Goal: Navigation & Orientation: Find specific page/section

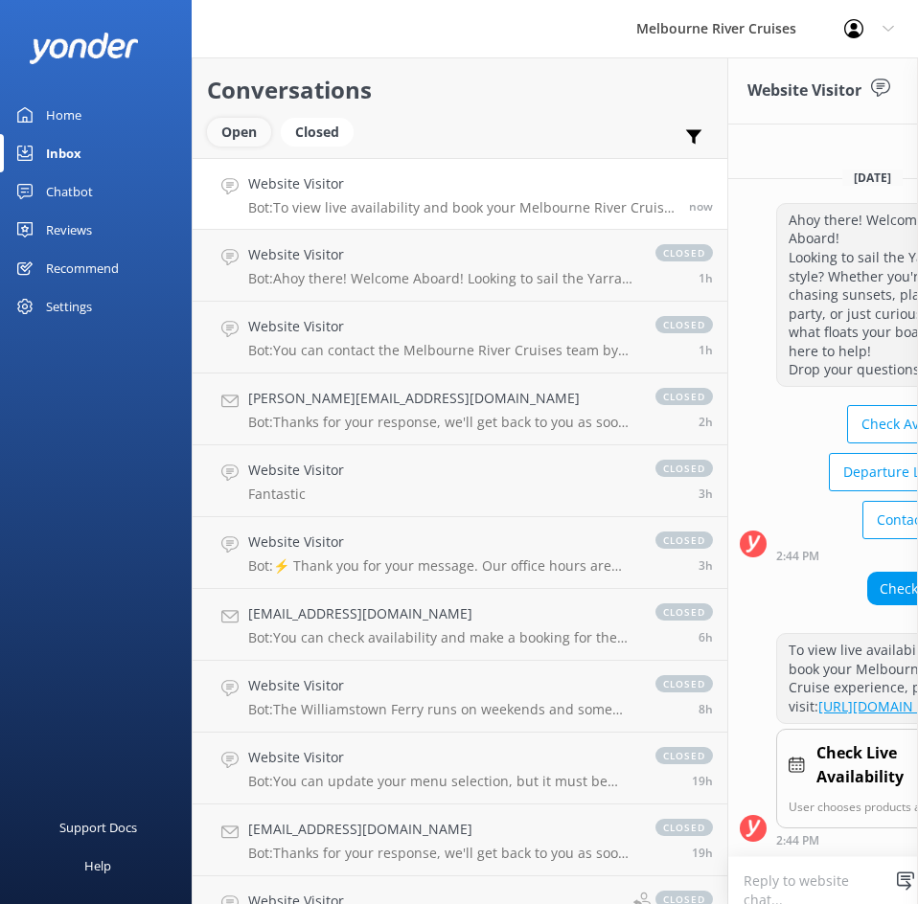
click at [214, 134] on div "Open" at bounding box center [239, 132] width 64 height 29
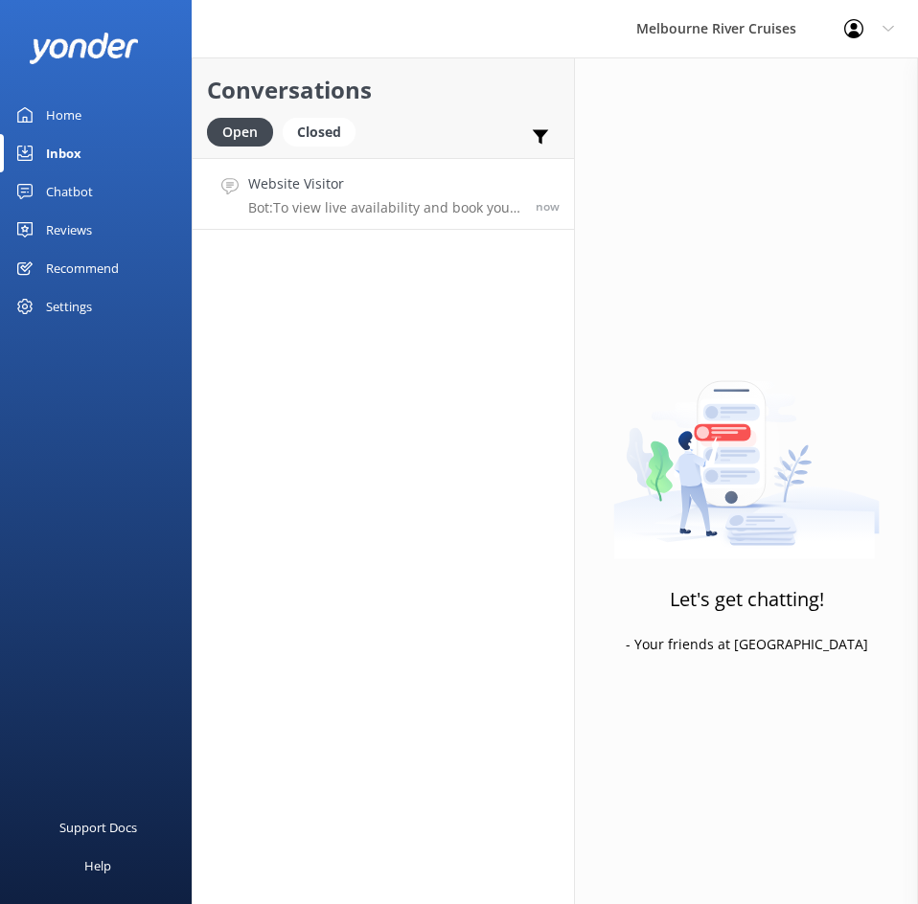
click at [271, 229] on link "Website Visitor Bot: To view live availability and book your Melbourne River Cr…" at bounding box center [383, 194] width 381 height 72
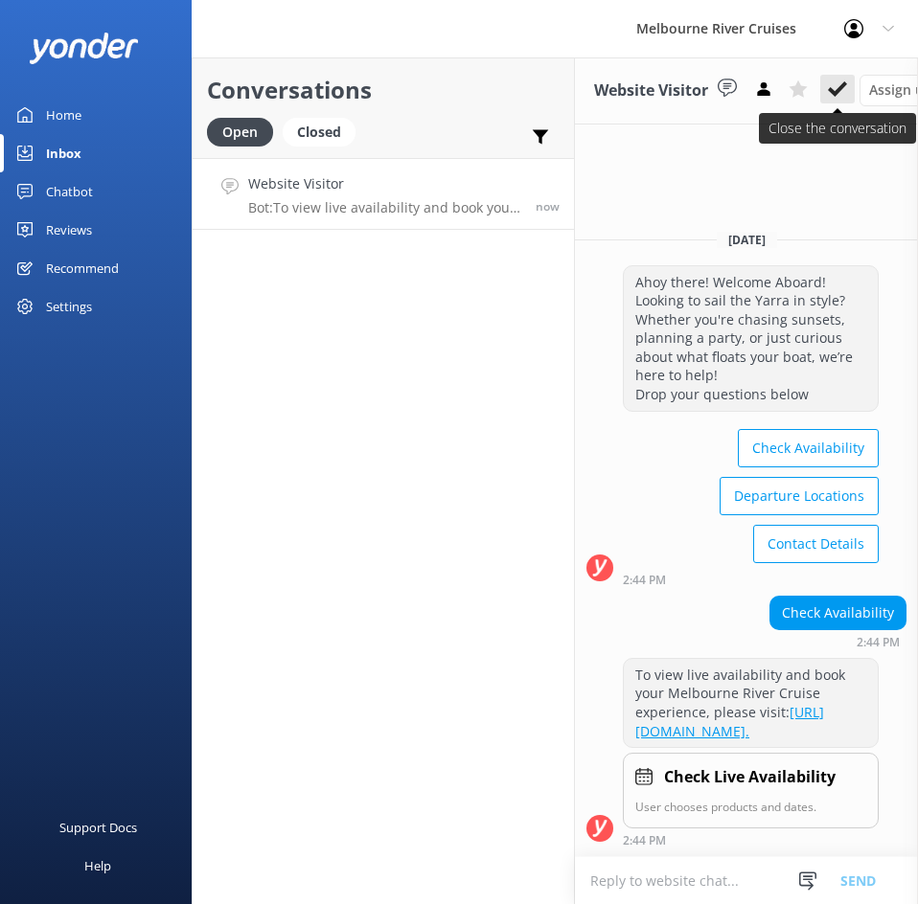
click at [841, 92] on use at bounding box center [836, 88] width 19 height 15
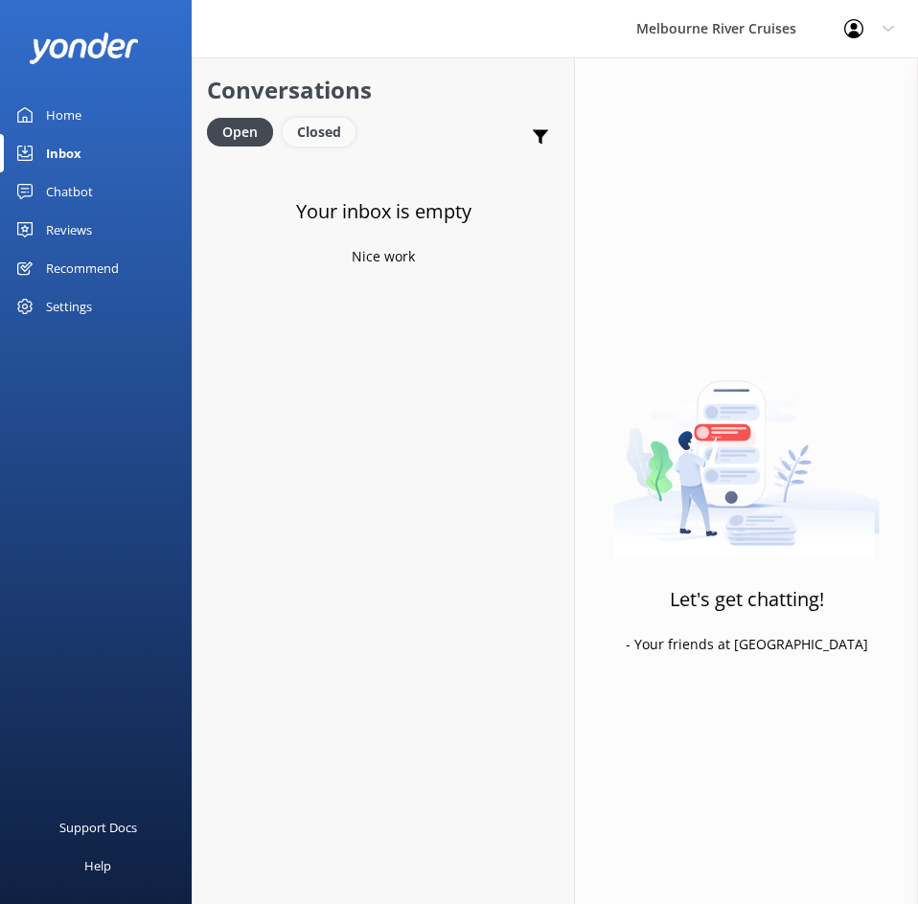
click at [329, 125] on div "Closed" at bounding box center [319, 132] width 73 height 29
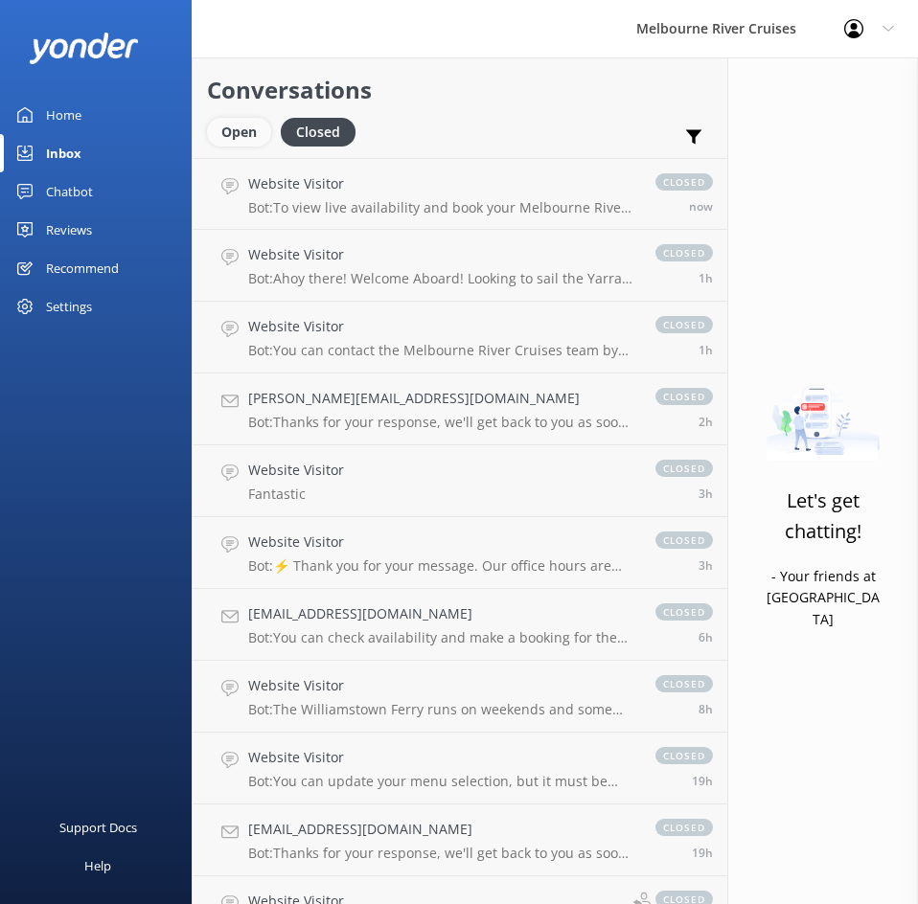
click at [259, 132] on div "Open" at bounding box center [239, 132] width 64 height 29
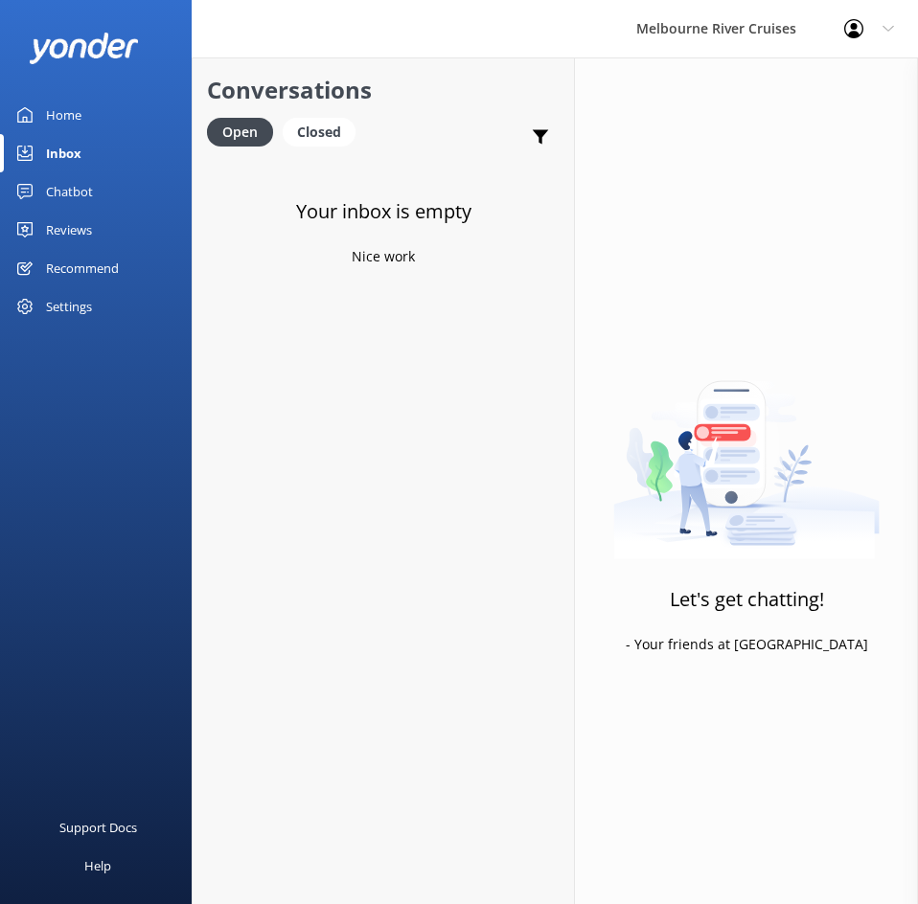
click at [87, 90] on div at bounding box center [96, 48] width 192 height 96
click at [85, 118] on link "Home" at bounding box center [96, 115] width 192 height 38
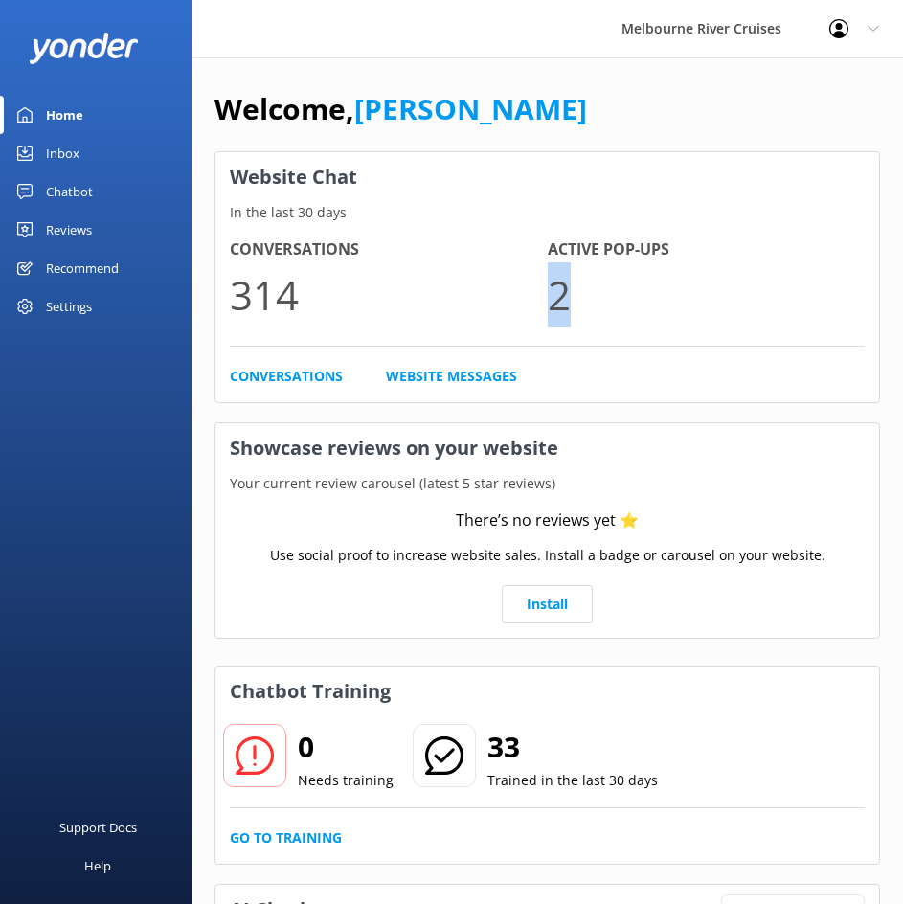
drag, startPoint x: 561, startPoint y: 291, endPoint x: 447, endPoint y: 335, distance: 122.2
click at [552, 299] on p "2" at bounding box center [707, 294] width 318 height 64
click at [320, 380] on link "Conversations" at bounding box center [286, 376] width 113 height 21
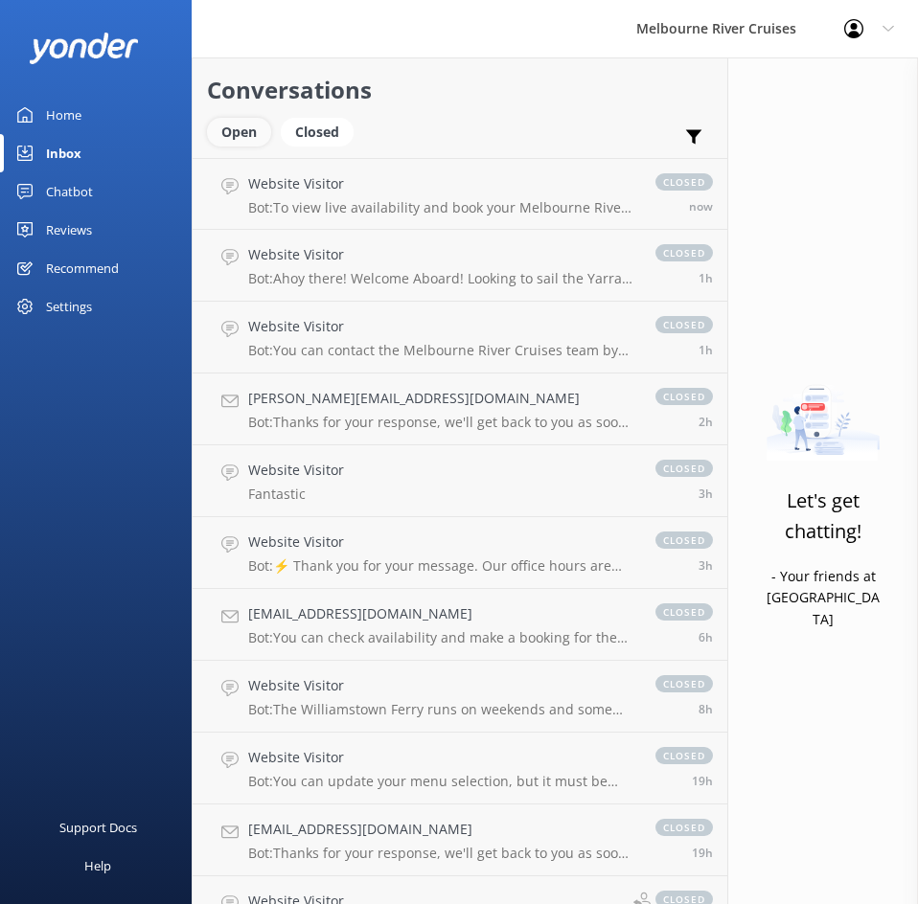
click at [246, 128] on div "Open" at bounding box center [239, 132] width 64 height 29
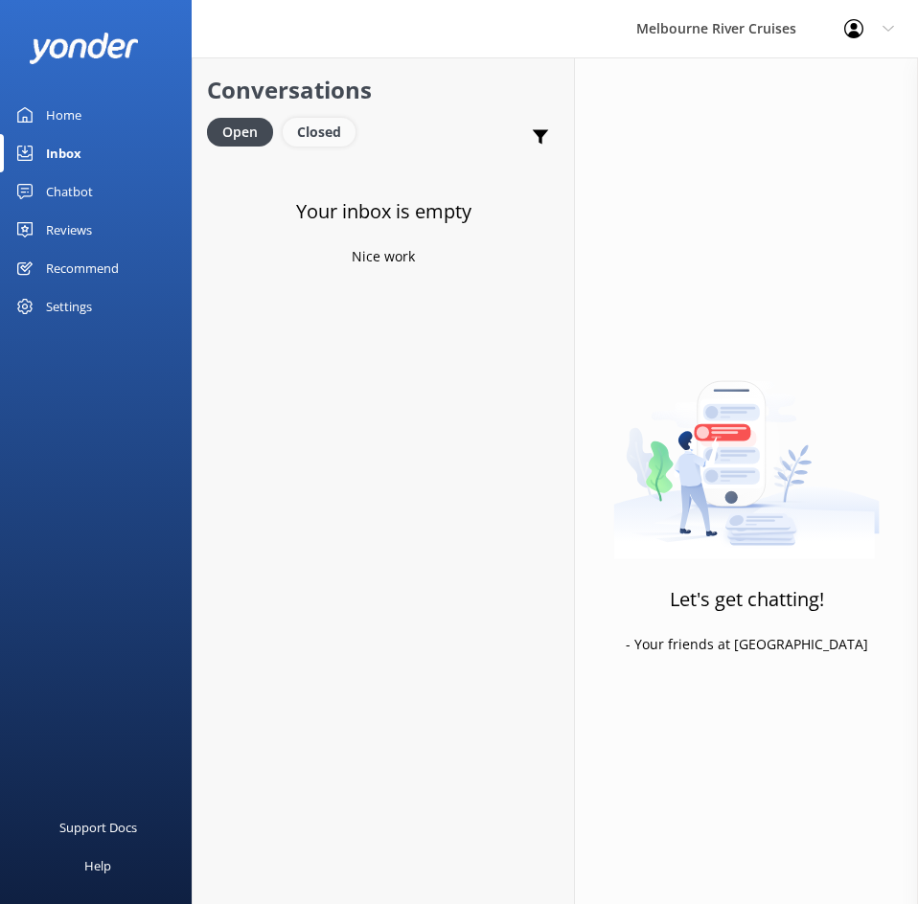
click at [304, 130] on div "Closed" at bounding box center [319, 132] width 73 height 29
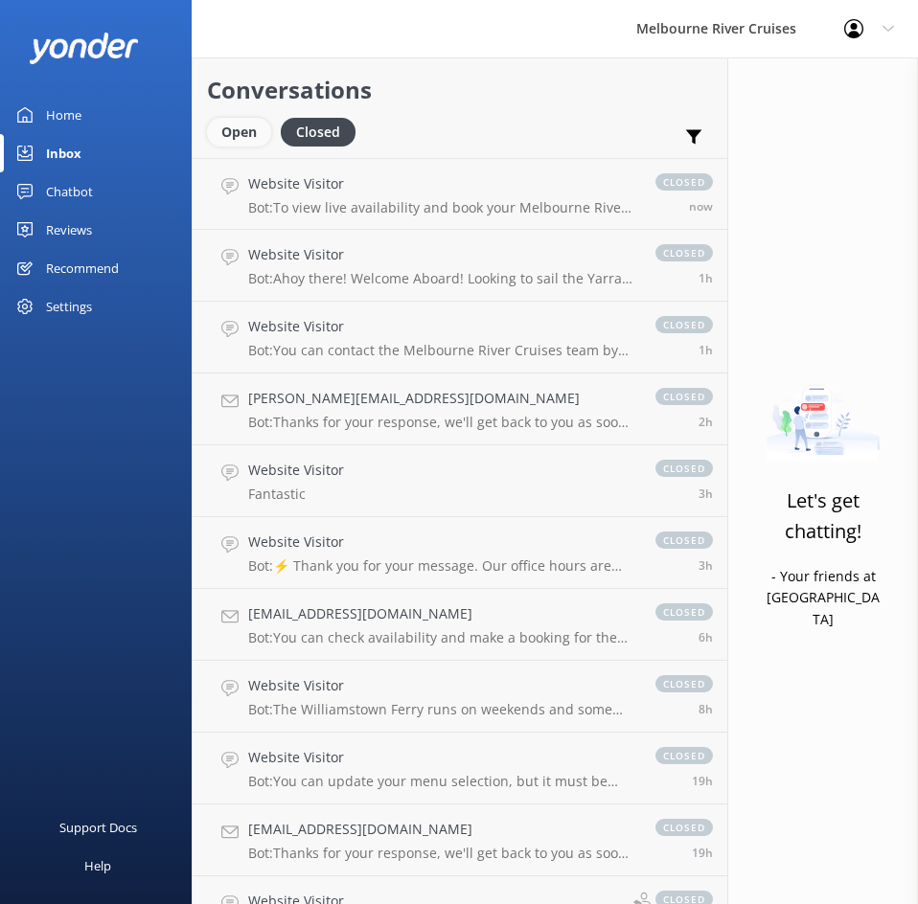
click at [227, 135] on div "Open" at bounding box center [239, 132] width 64 height 29
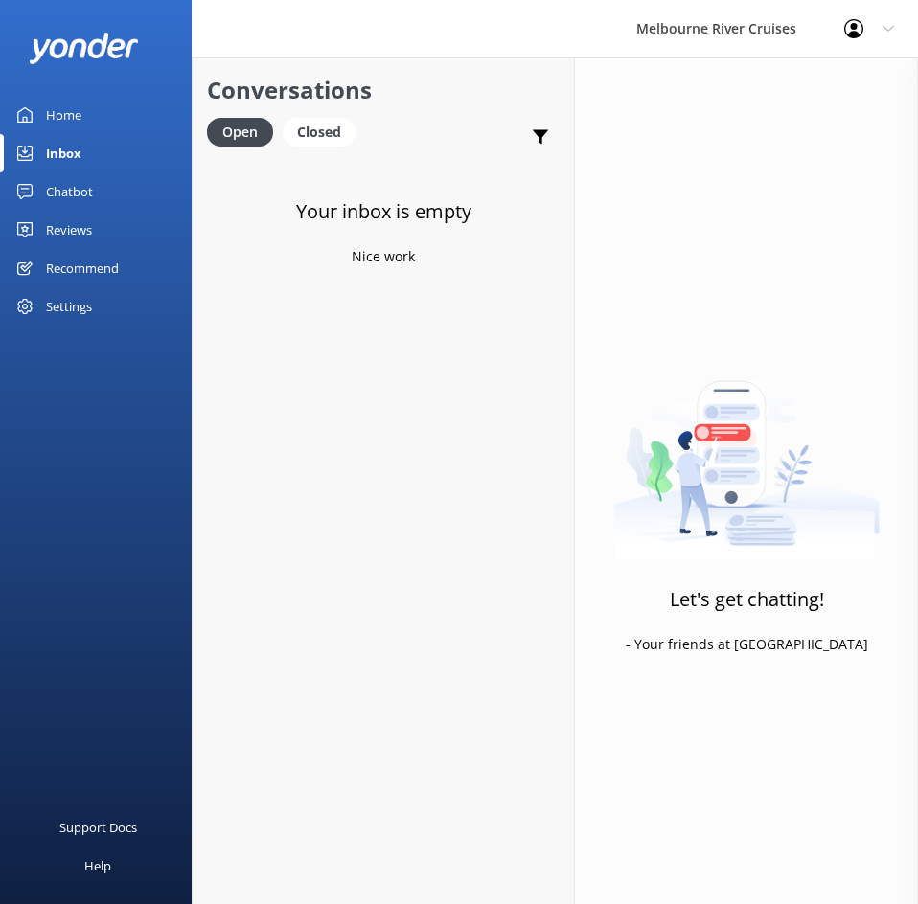
click at [118, 113] on link "Home" at bounding box center [96, 115] width 192 height 38
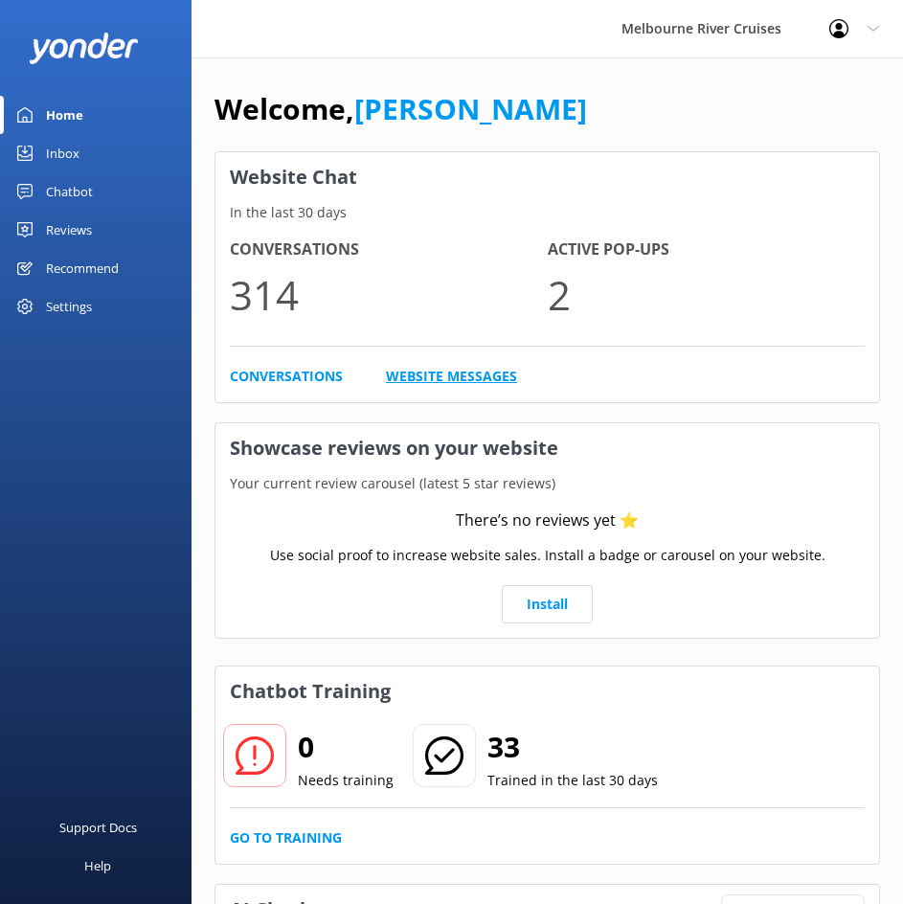
click at [482, 374] on link "Website Messages" at bounding box center [451, 376] width 131 height 21
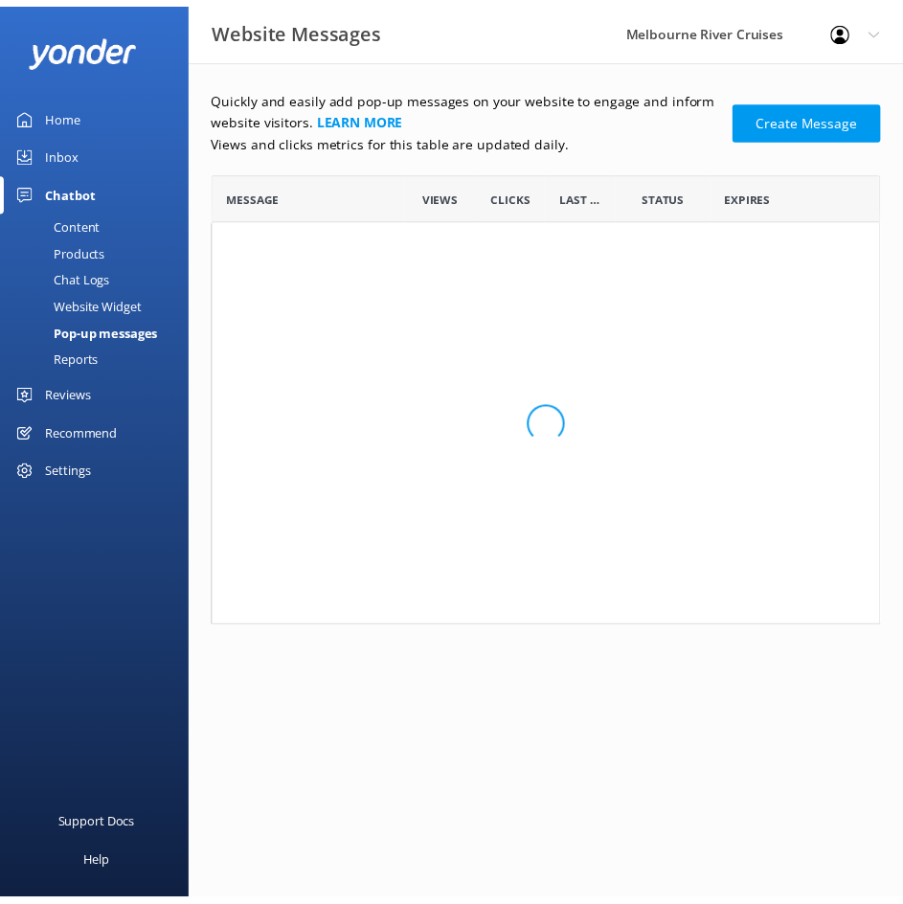
scroll to position [15, 15]
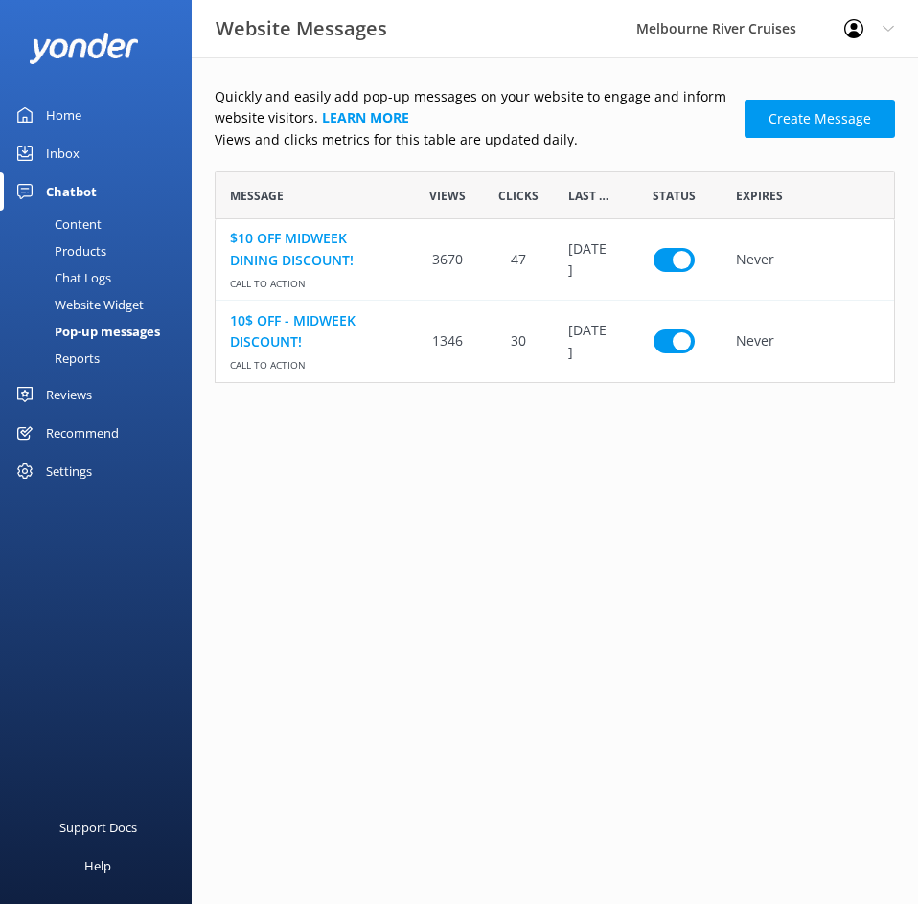
click at [110, 111] on link "Home" at bounding box center [96, 115] width 192 height 38
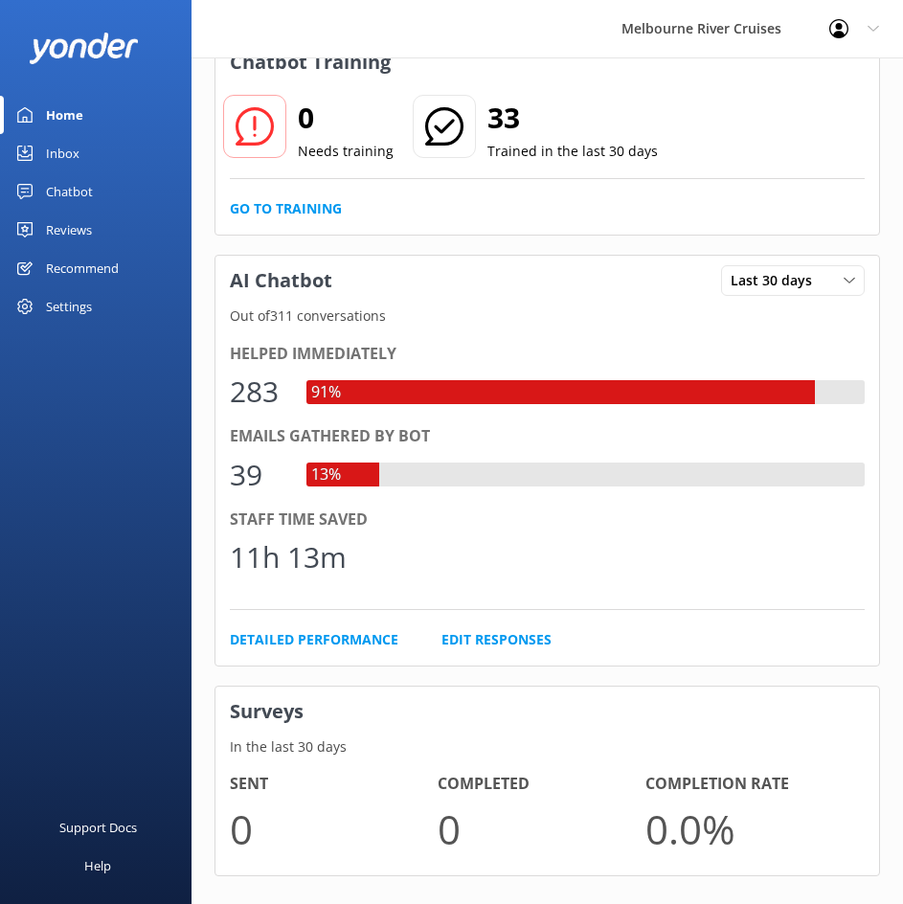
scroll to position [659, 0]
